Goal: Task Accomplishment & Management: Manage account settings

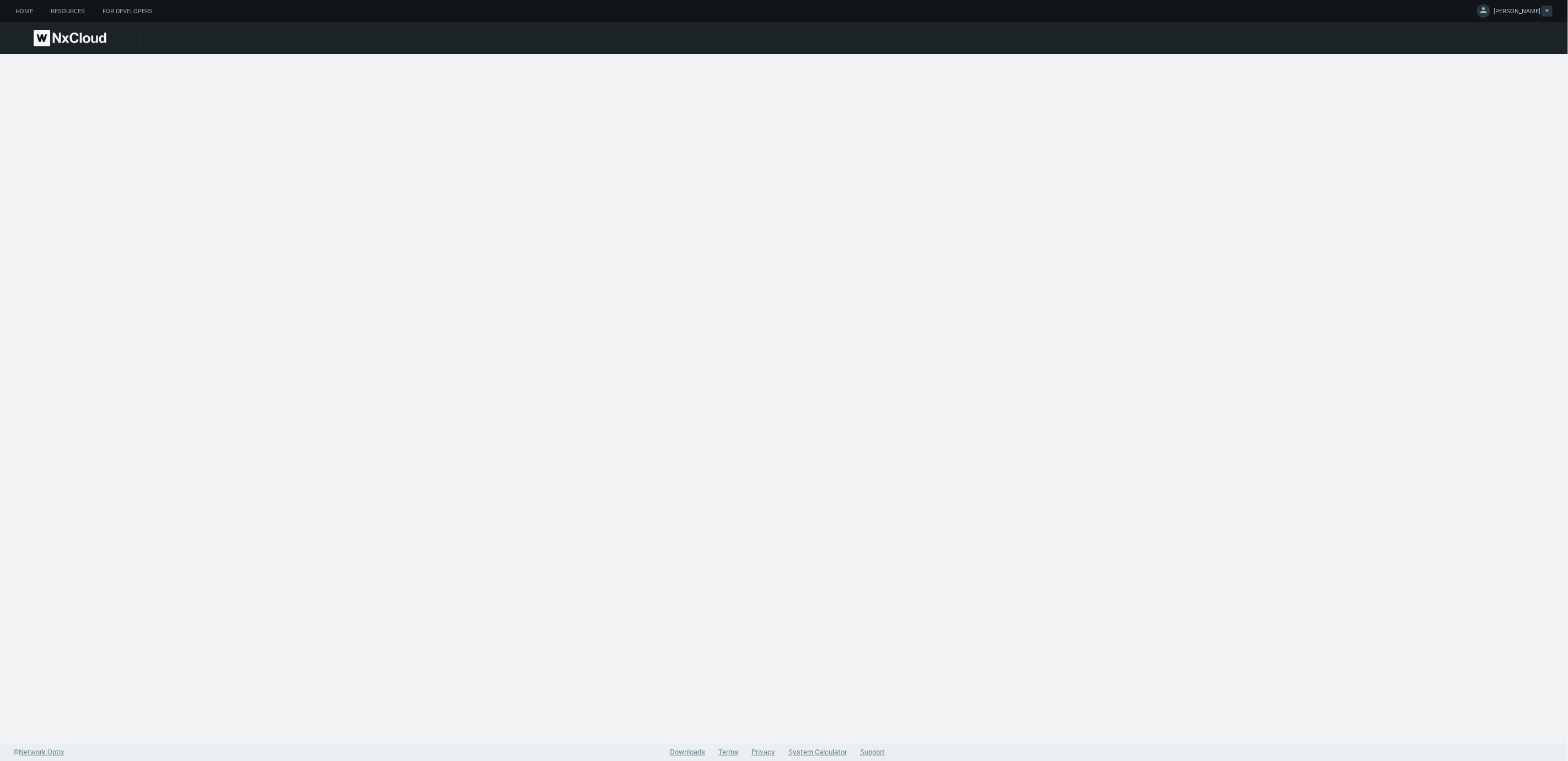
click at [1523, 13] on span "[PERSON_NAME]" at bounding box center [1516, 12] width 47 height 12
click at [1478, 89] on span "Log Out" at bounding box center [1477, 88] width 35 height 10
click at [1531, 12] on span "[PERSON_NAME]" at bounding box center [1516, 12] width 47 height 12
click at [1486, 86] on span "Log Out" at bounding box center [1477, 88] width 35 height 10
click at [1517, 5] on button "[PERSON_NAME]" at bounding box center [1514, 12] width 85 height 23
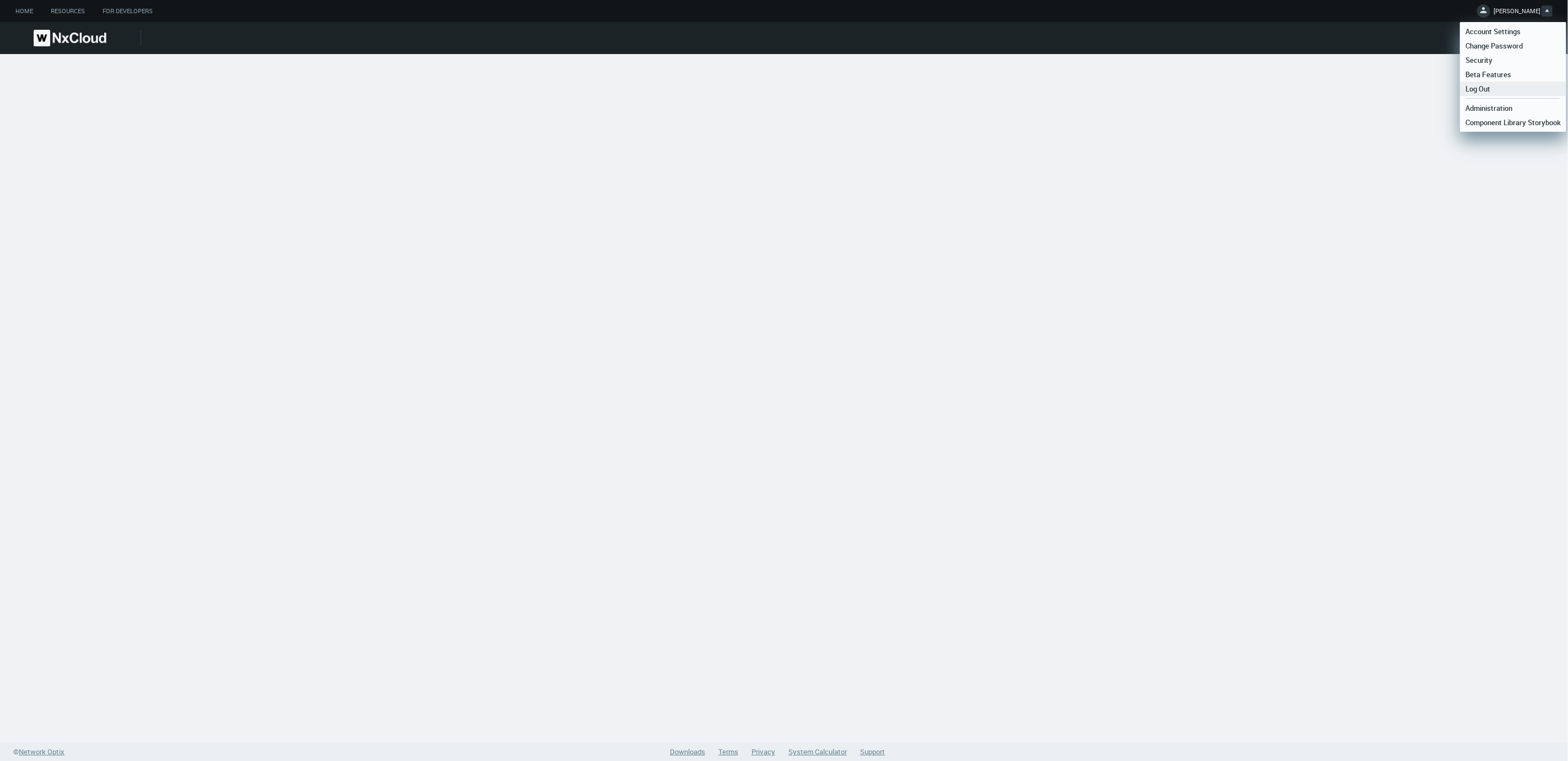
click at [1476, 83] on link "Log Out" at bounding box center [1512, 88] width 106 height 14
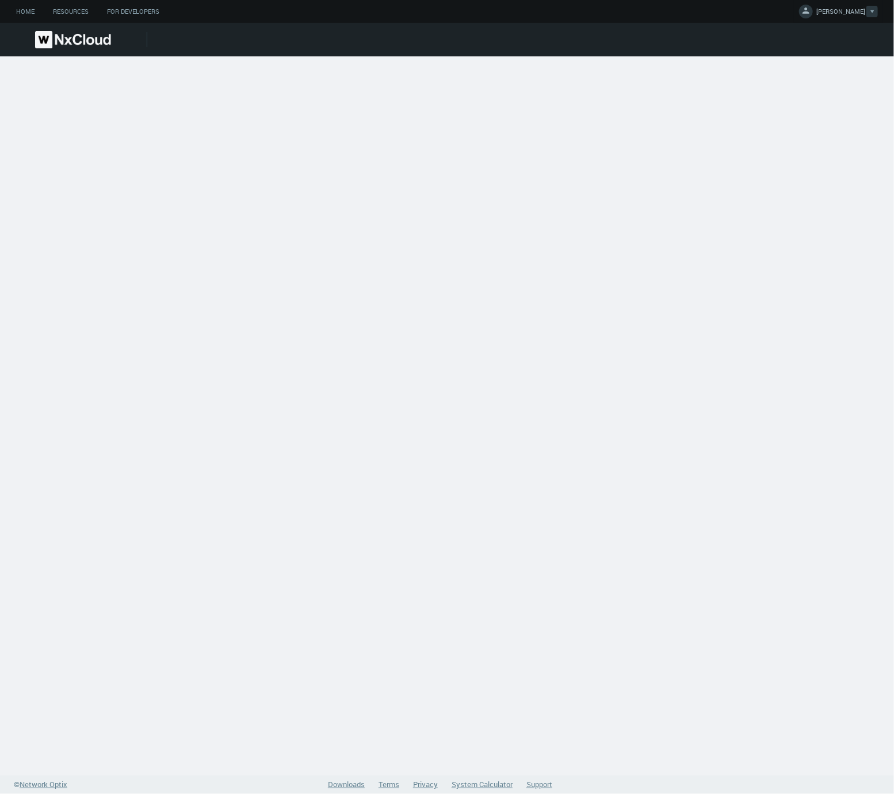
click at [855, 16] on span "[PERSON_NAME]" at bounding box center [841, 13] width 49 height 13
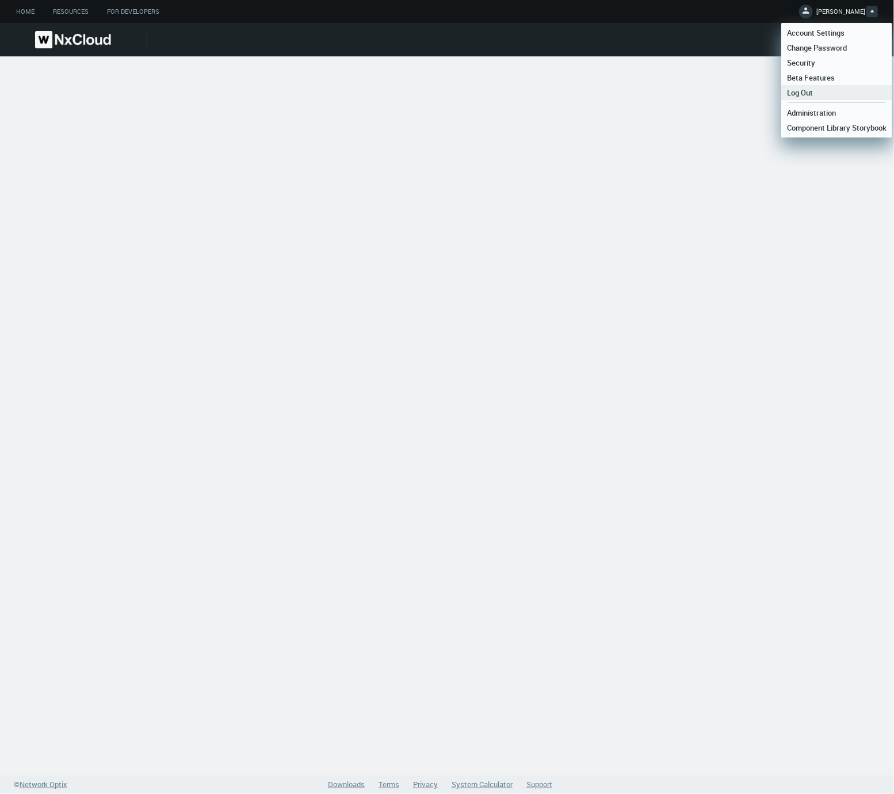
click at [813, 87] on span "Log Out" at bounding box center [800, 92] width 37 height 10
